Goal: Task Accomplishment & Management: Manage account settings

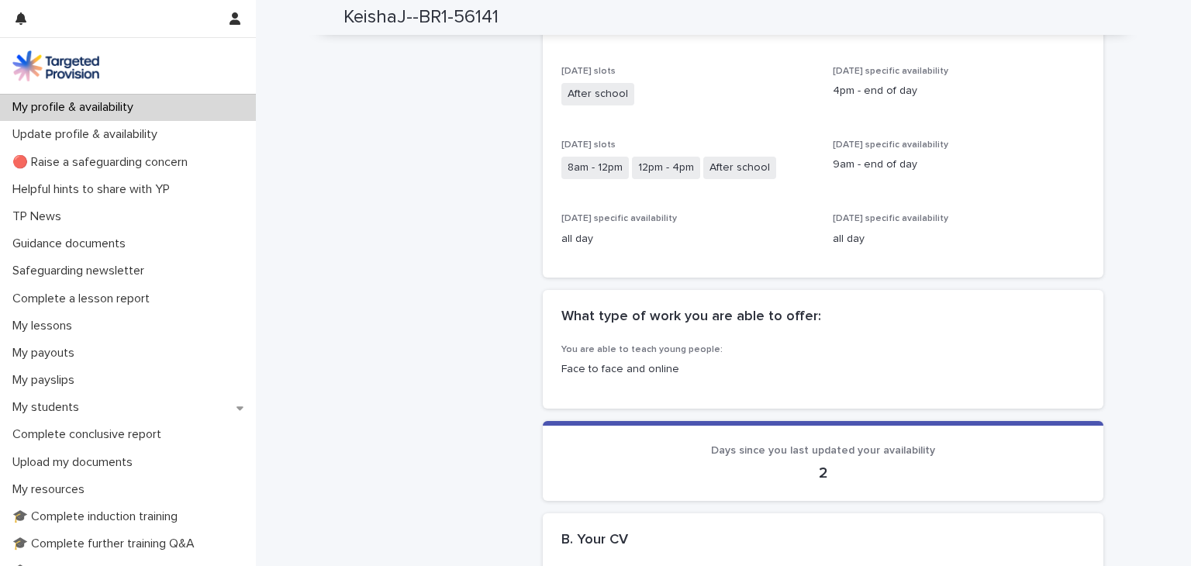
scroll to position [930, 0]
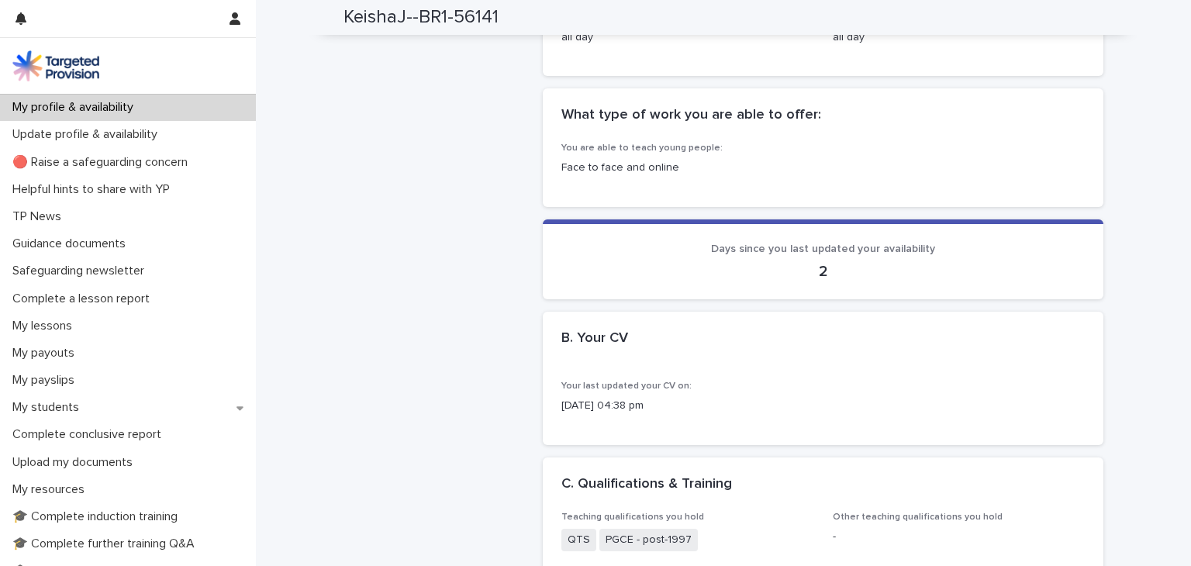
click at [626, 414] on p "[DATE] 04:38 pm" at bounding box center [822, 406] width 523 height 16
click at [601, 409] on div "Your last updated your CV on: [DATE] 04:38 pm" at bounding box center [822, 404] width 523 height 46
drag, startPoint x: 603, startPoint y: 371, endPoint x: 626, endPoint y: 377, distance: 23.9
click at [586, 347] on h2 "B. Your CV" at bounding box center [594, 338] width 67 height 17
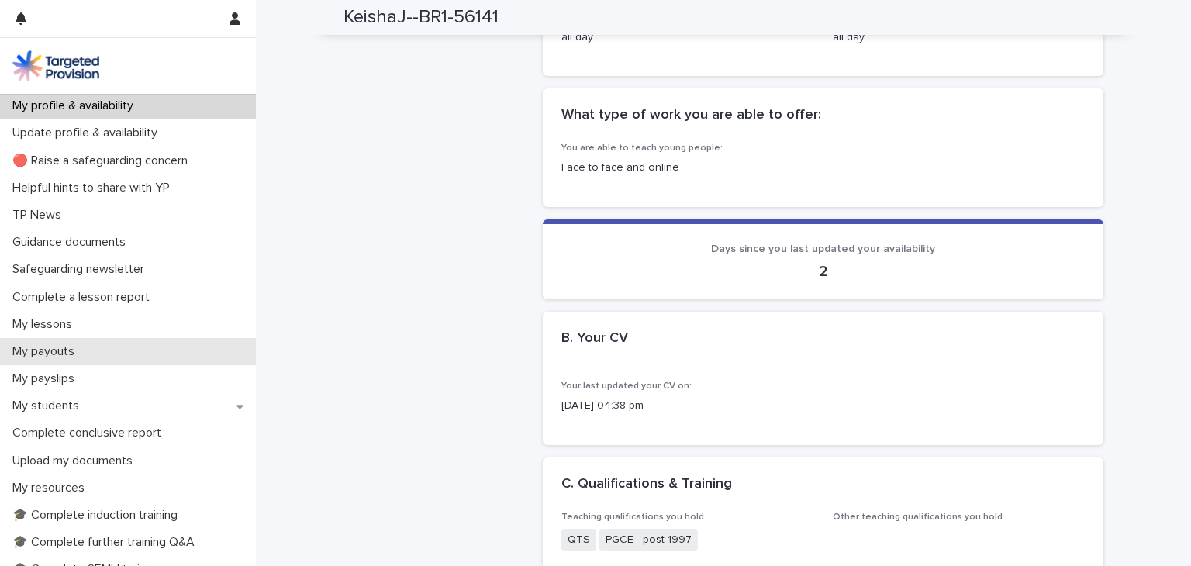
scroll to position [0, 0]
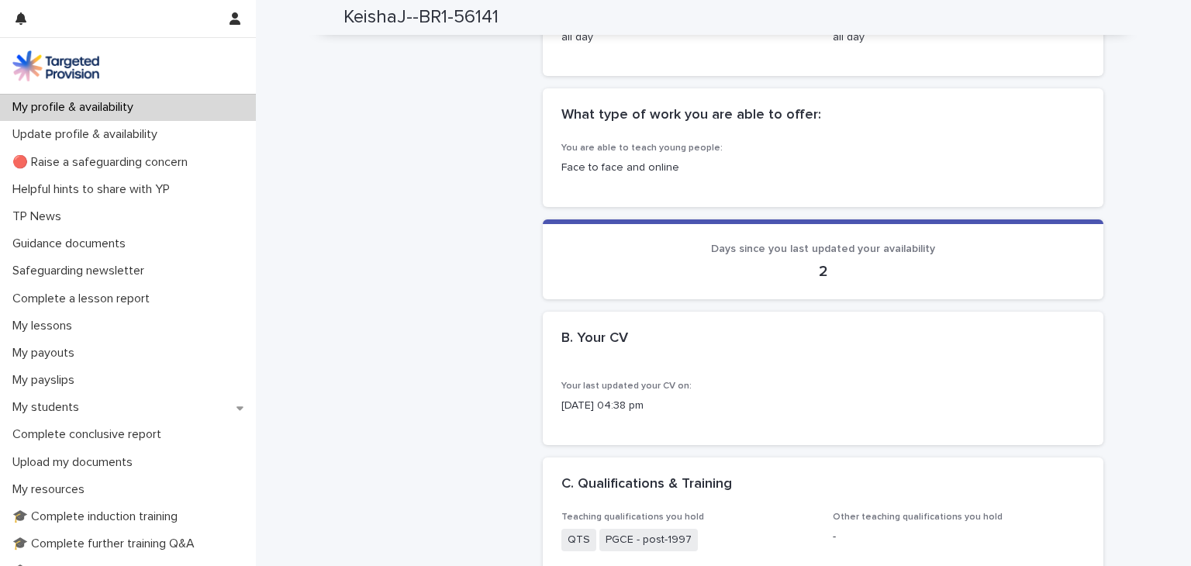
click at [150, 108] on div "My profile & availability" at bounding box center [128, 107] width 256 height 27
click at [222, 15] on button "button" at bounding box center [234, 18] width 29 height 37
click at [194, 12] on div at bounding box center [595, 283] width 1191 height 566
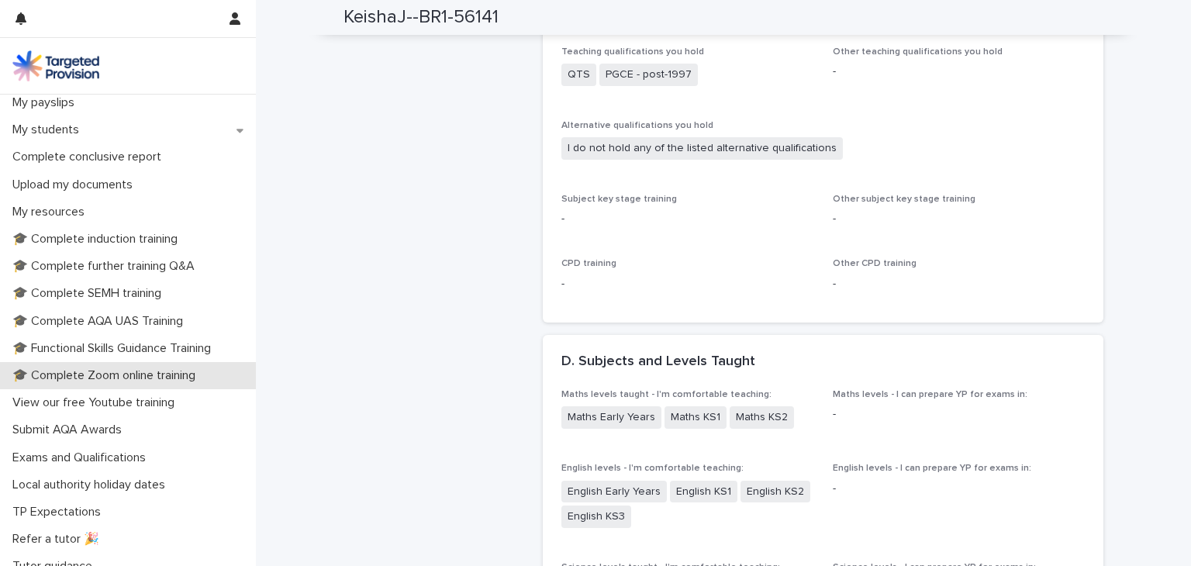
scroll to position [319, 0]
